Goal: Use online tool/utility: Utilize a website feature to perform a specific function

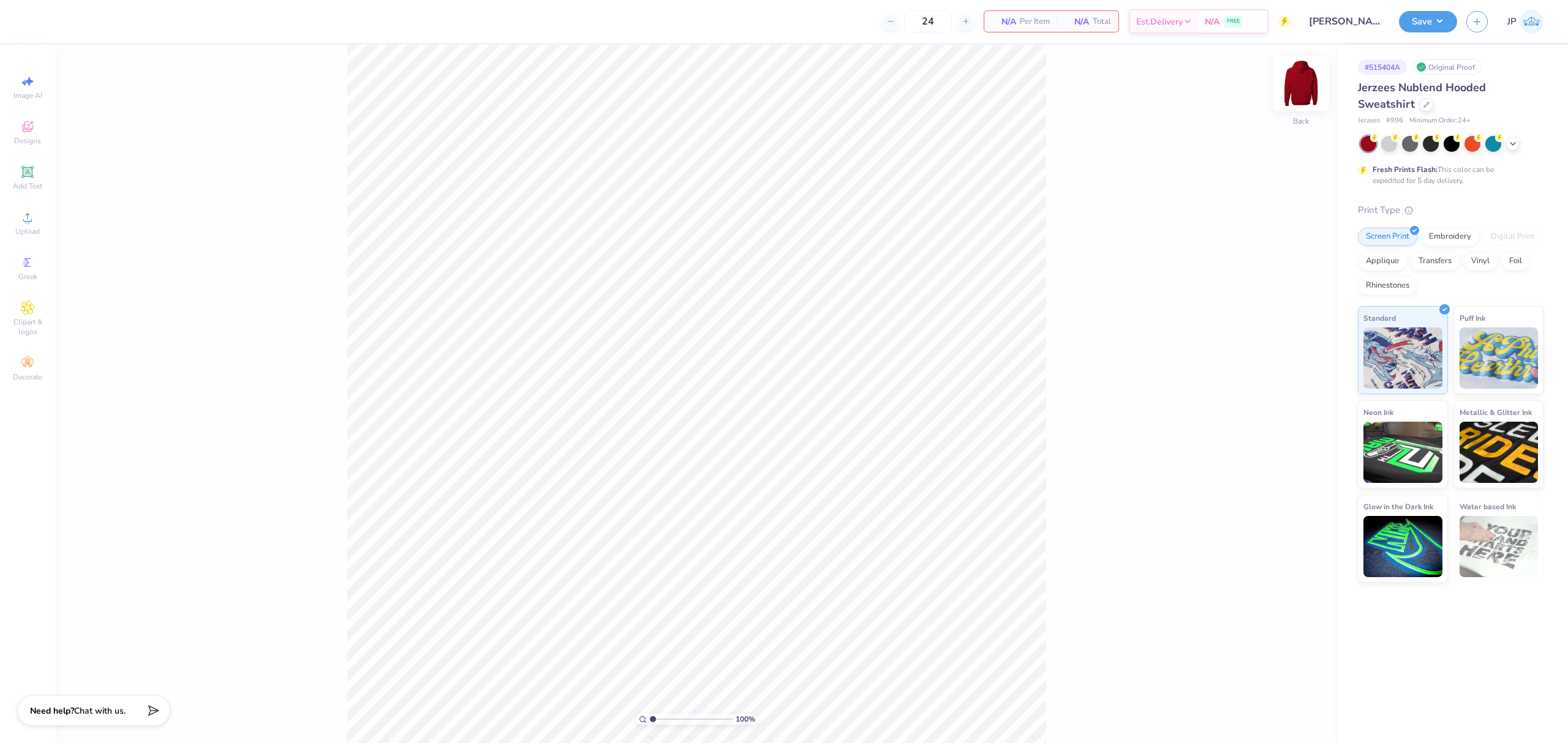
click at [1301, 82] on img at bounding box center [1301, 84] width 49 height 49
click at [1519, 147] on div at bounding box center [1452, 144] width 183 height 16
click at [1512, 145] on icon at bounding box center [1512, 143] width 10 height 10
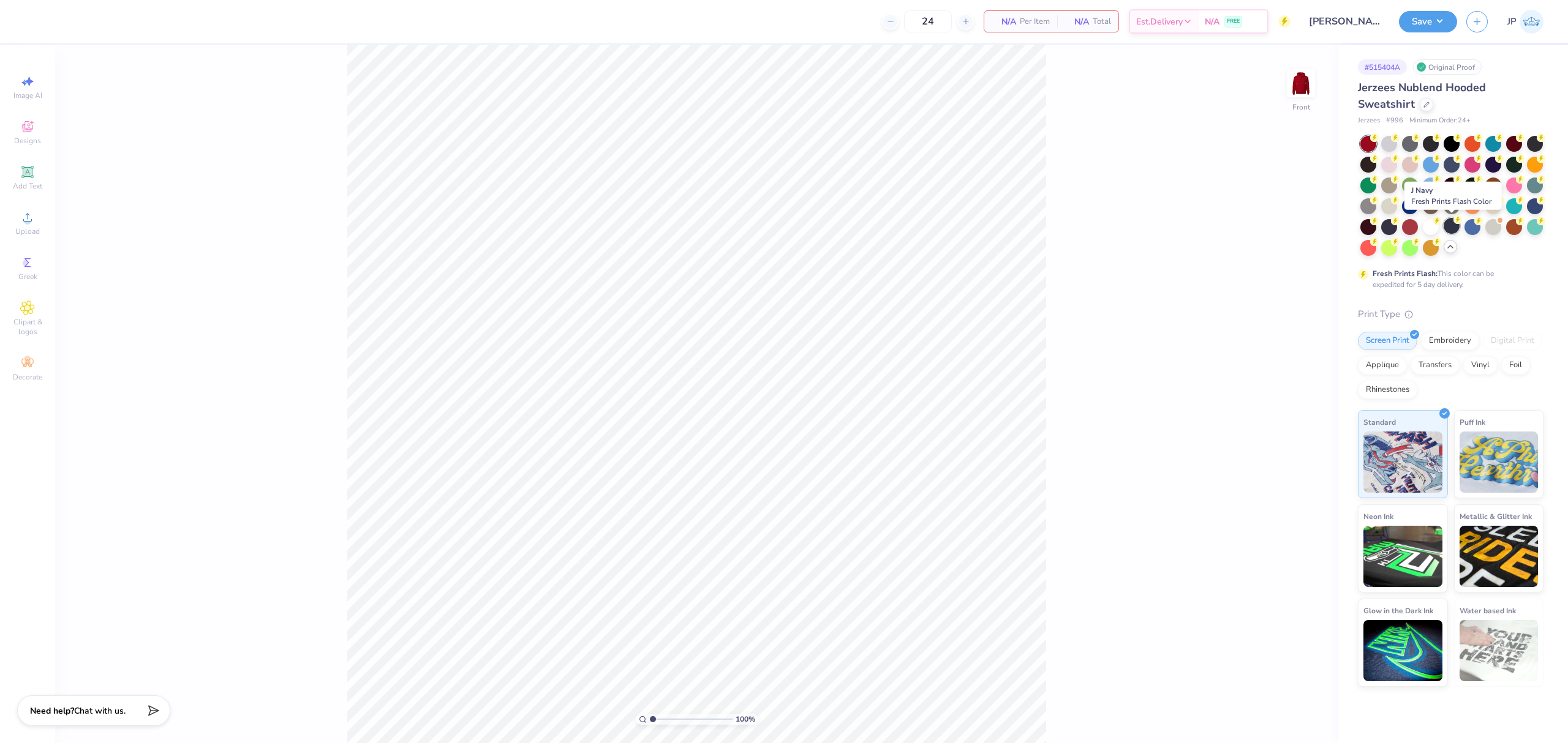
click at [1451, 228] on div at bounding box center [1451, 226] width 16 height 16
click at [43, 222] on div "Upload" at bounding box center [27, 223] width 43 height 36
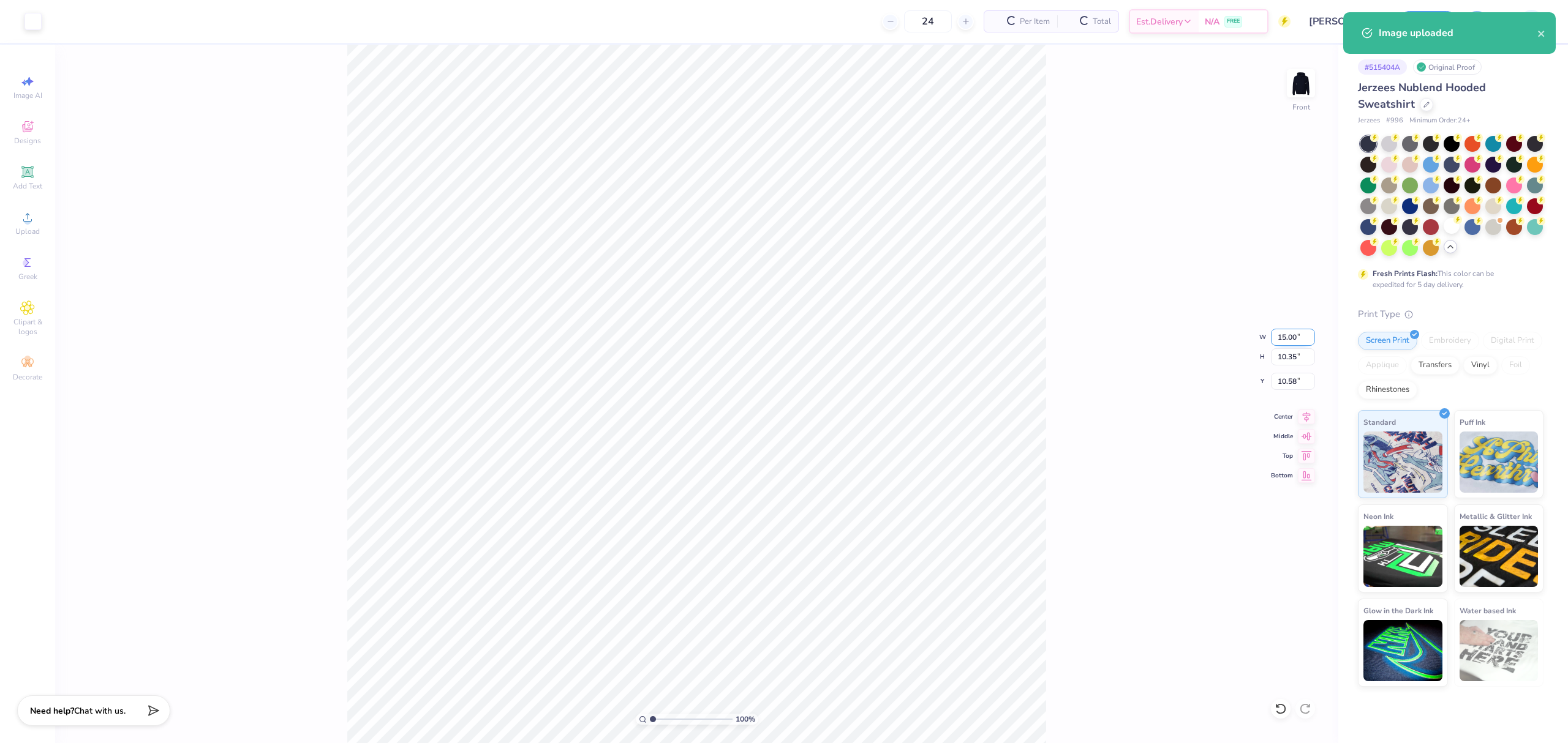
click at [1283, 340] on input "15.00" at bounding box center [1293, 338] width 44 height 17
type input "12.00"
type input "8.28"
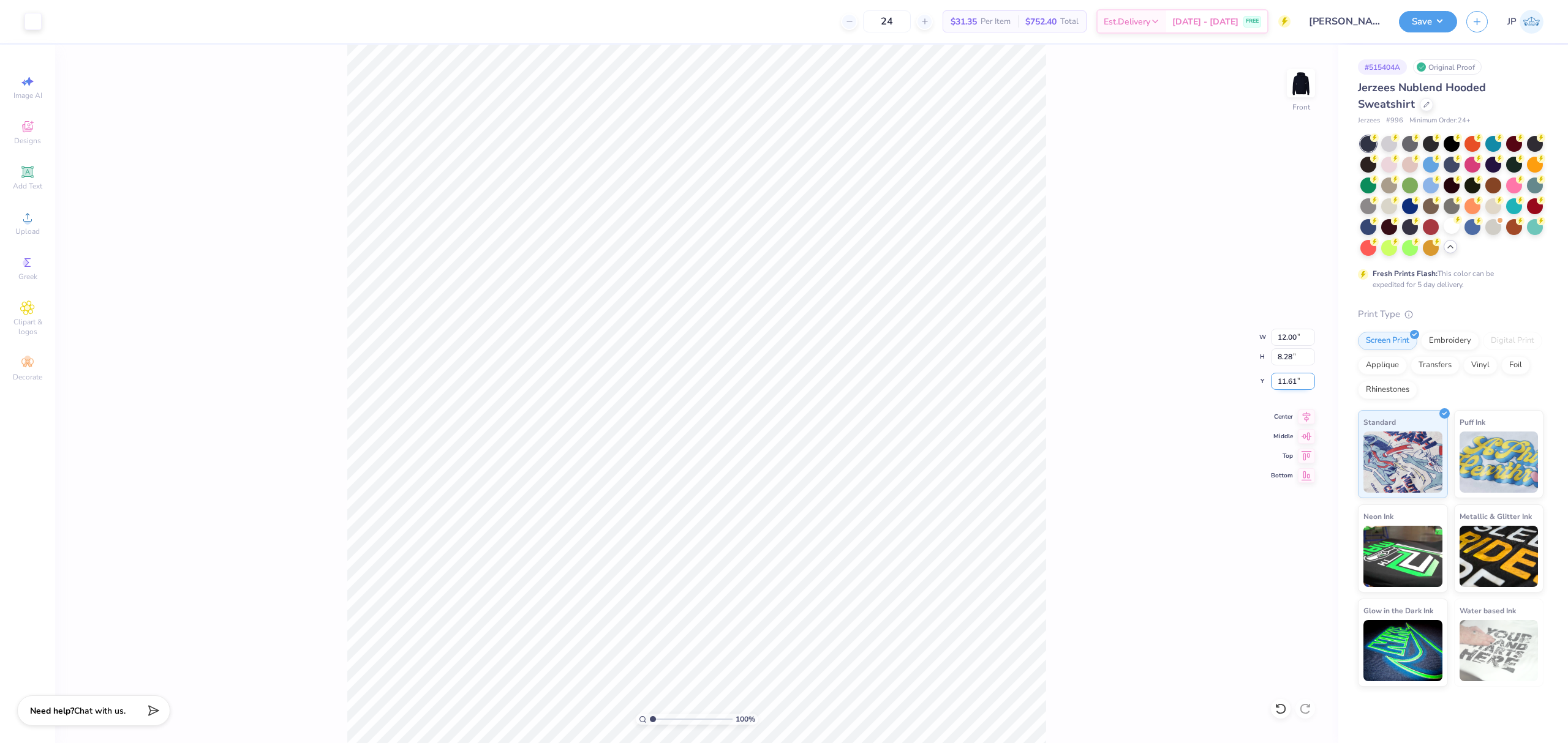
click at [1279, 375] on input "11.61" at bounding box center [1293, 381] width 44 height 17
click at [1297, 387] on input "5.00" at bounding box center [1293, 381] width 44 height 17
click at [1290, 378] on input "5.00" at bounding box center [1293, 381] width 44 height 17
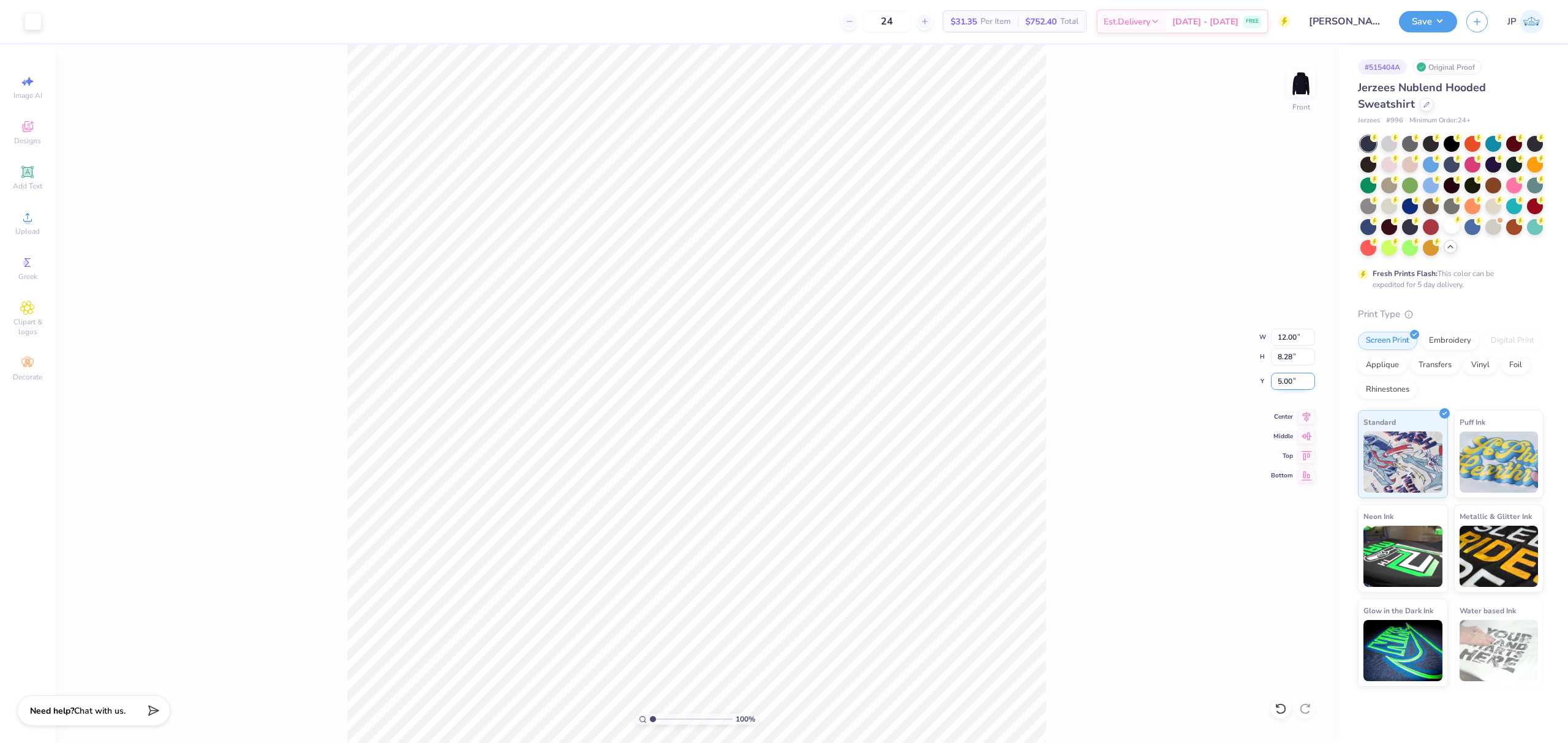
click at [1290, 378] on input "5.00" at bounding box center [1293, 381] width 44 height 17
type input "6.00"
click at [1416, 25] on button "Save" at bounding box center [1428, 20] width 58 height 21
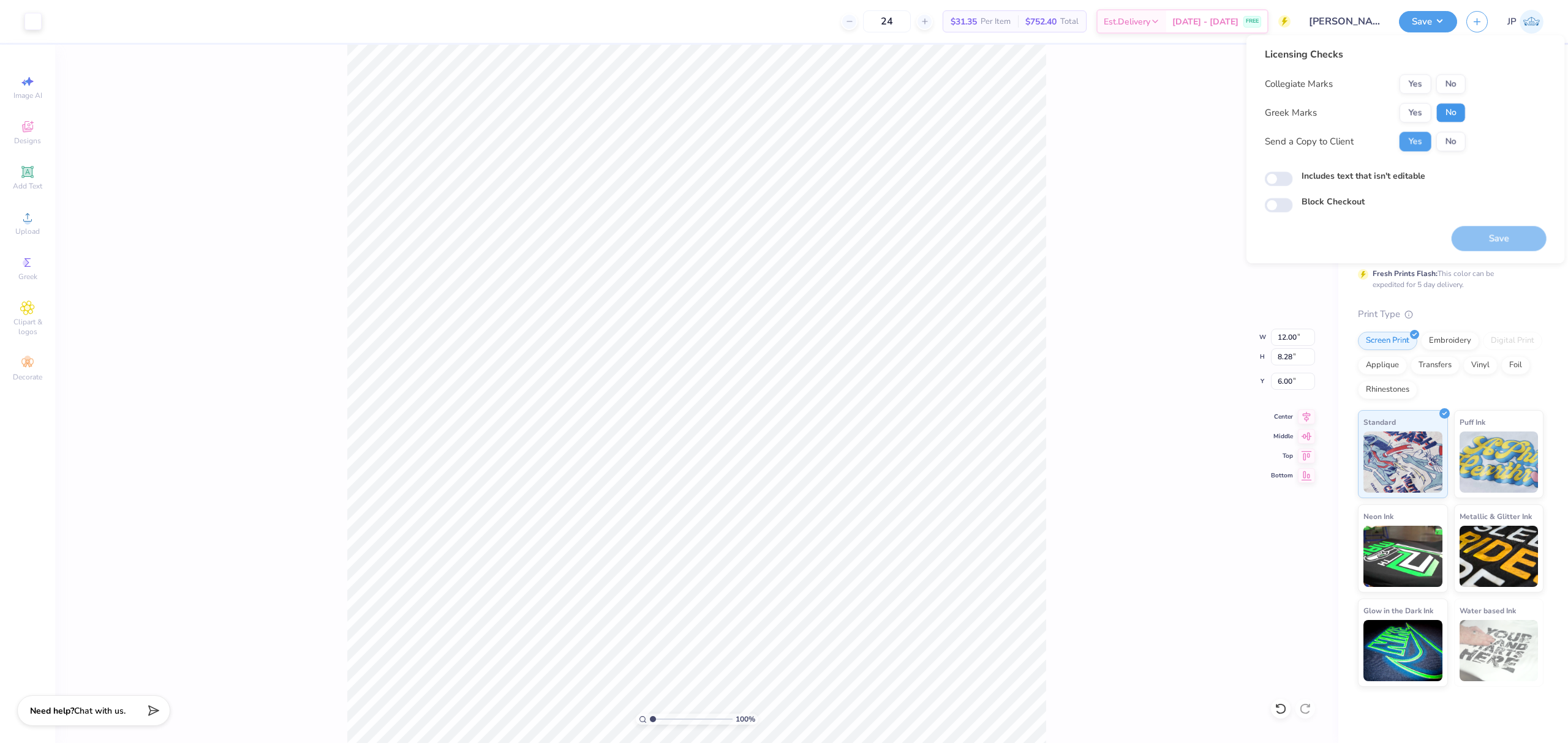
click at [1456, 118] on button "No" at bounding box center [1451, 113] width 29 height 20
click at [1454, 84] on button "No" at bounding box center [1451, 84] width 29 height 20
click at [1480, 234] on button "Save" at bounding box center [1498, 239] width 95 height 25
